Goal: Task Accomplishment & Management: Use online tool/utility

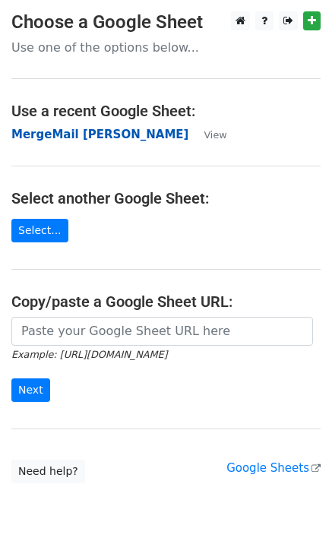
click at [100, 134] on strong "MergeMail [PERSON_NAME]" at bounding box center [99, 135] width 177 height 14
click at [114, 130] on strong "MergeMail [PERSON_NAME]" at bounding box center [99, 135] width 177 height 14
click at [146, 138] on strong "MergeMail [PERSON_NAME]" at bounding box center [99, 135] width 177 height 14
click at [97, 135] on strong "MergeMail [PERSON_NAME]" at bounding box center [99, 135] width 177 height 14
click at [116, 137] on strong "MergeMail [PERSON_NAME]" at bounding box center [99, 135] width 177 height 14
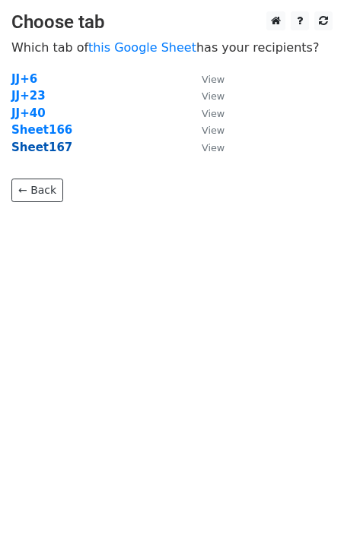
click at [49, 149] on strong "Sheet167" at bounding box center [41, 148] width 61 height 14
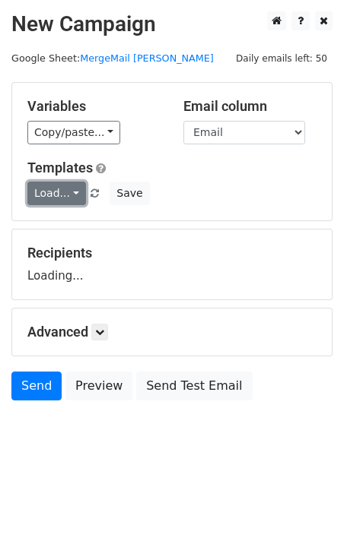
click at [51, 197] on link "Load..." at bounding box center [56, 194] width 59 height 24
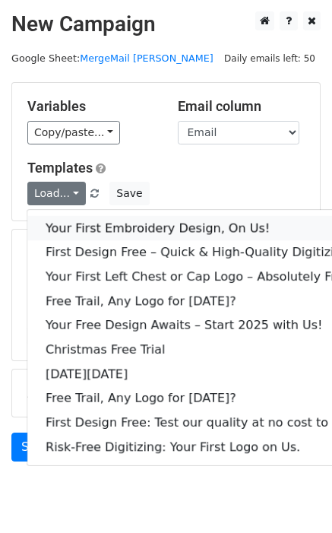
click at [92, 227] on link "Your First Embroidery Design, On Us!" at bounding box center [202, 228] width 350 height 24
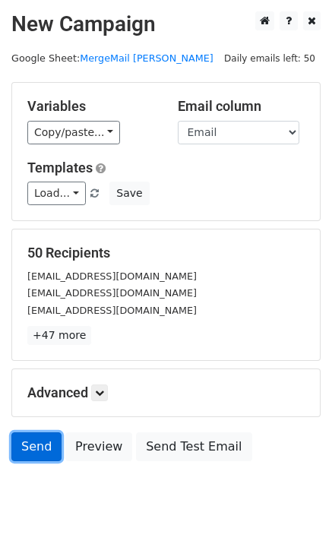
click at [42, 452] on link "Send" at bounding box center [36, 447] width 50 height 29
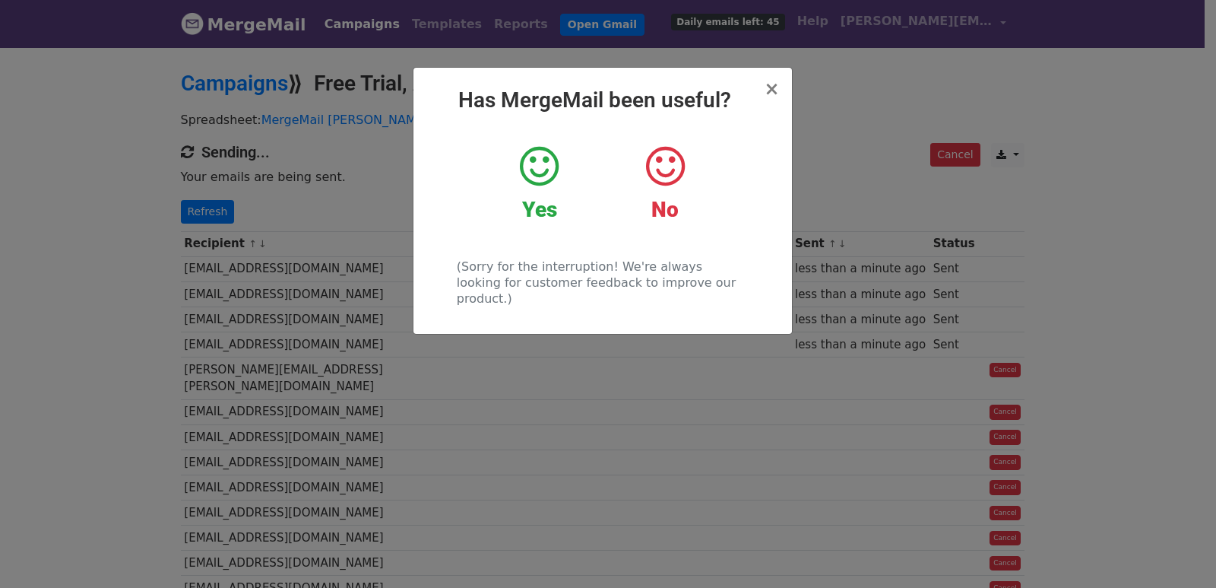
click at [252, 189] on div "× Has MergeMail been useful? Yes No (Sorry for the interruption! We're always l…" at bounding box center [608, 317] width 1216 height 542
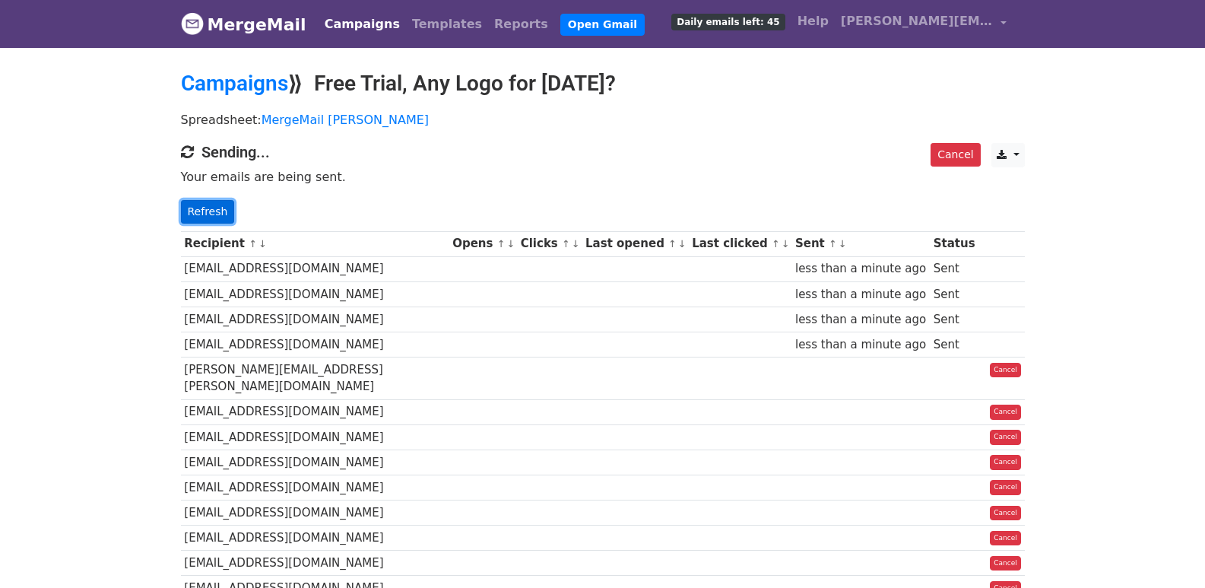
click at [220, 208] on link "Refresh" at bounding box center [208, 212] width 54 height 24
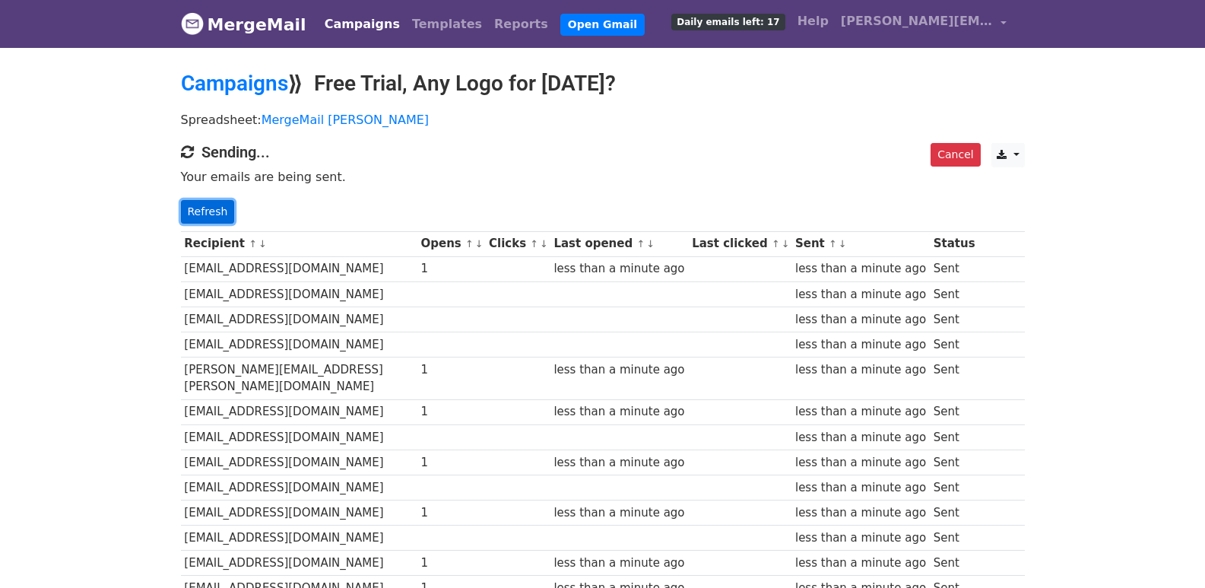
click at [195, 204] on link "Refresh" at bounding box center [208, 212] width 54 height 24
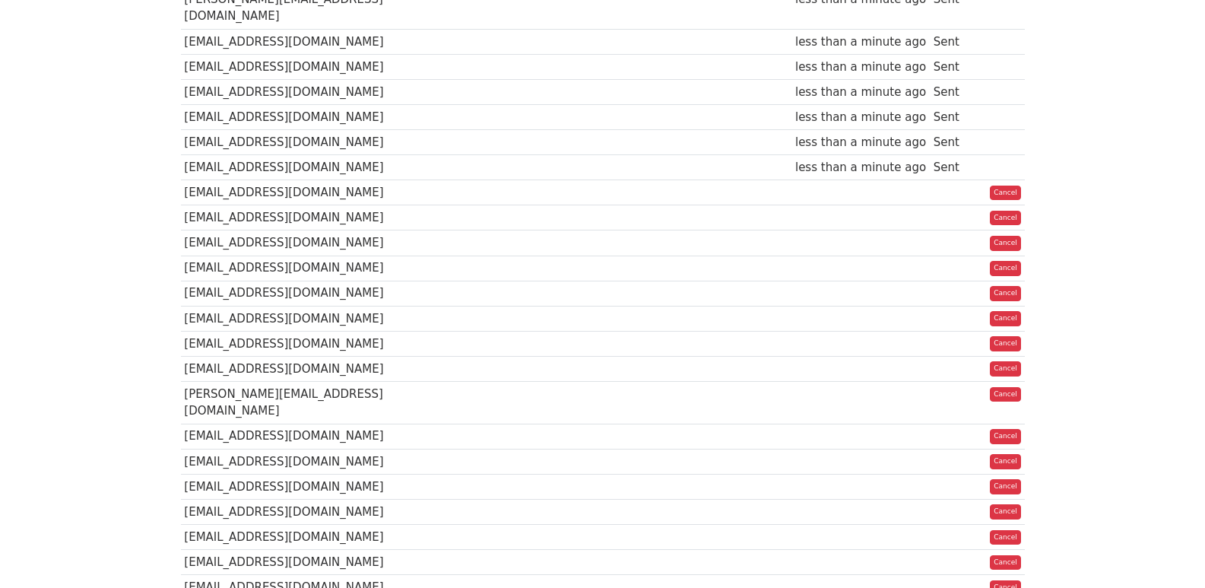
scroll to position [1067, 0]
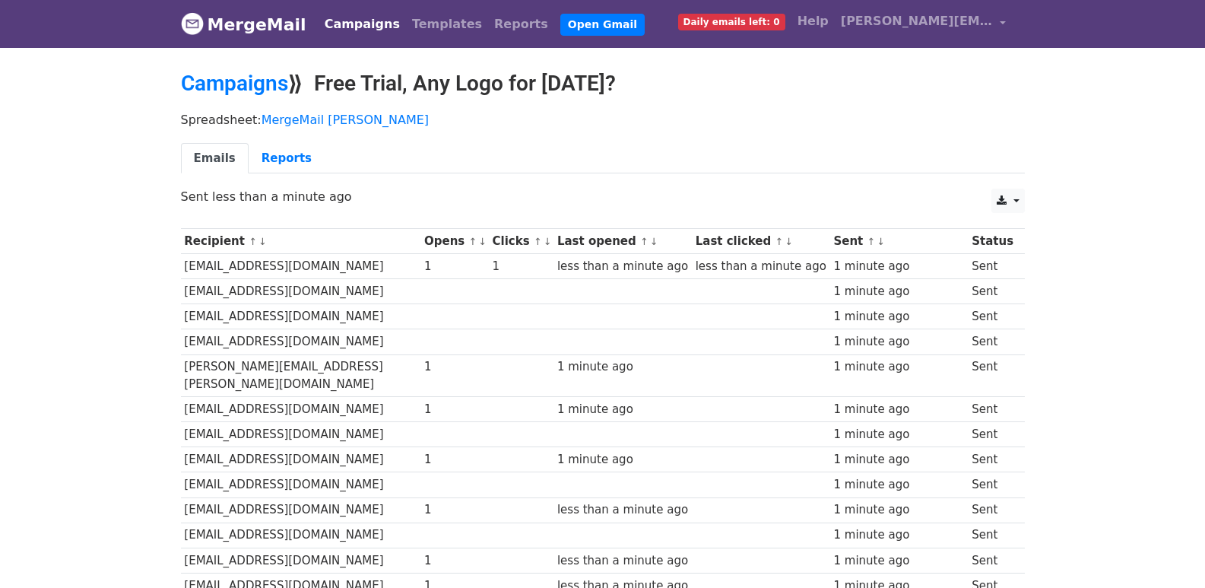
scroll to position [1058, 0]
